Goal: Task Accomplishment & Management: Manage account settings

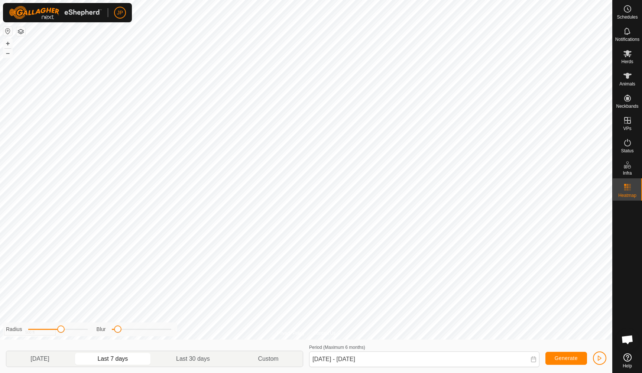
scroll to position [401, 0]
click at [630, 72] on icon at bounding box center [627, 75] width 9 height 9
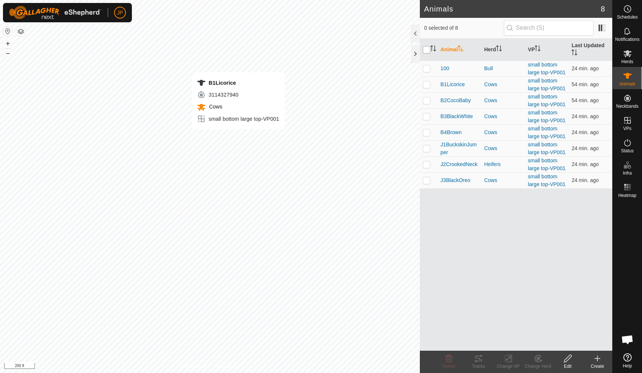
click at [427, 49] on input "checkbox" at bounding box center [426, 49] width 7 height 7
checkbox input "true"
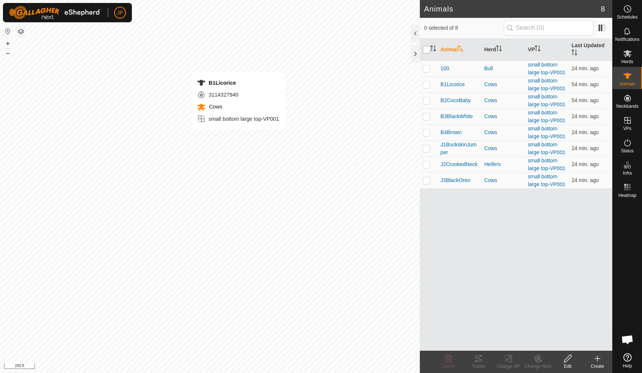
checkbox input "true"
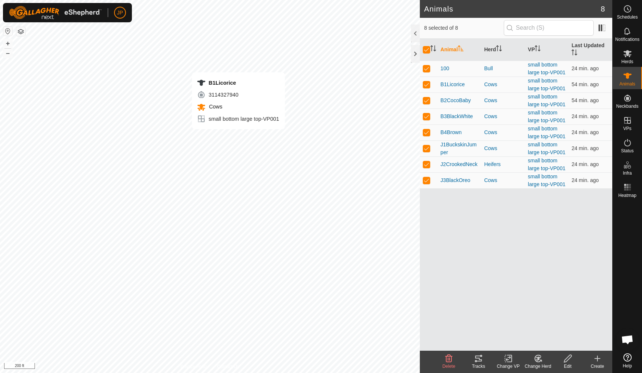
click at [477, 358] on icon at bounding box center [478, 359] width 7 height 6
